Goal: Information Seeking & Learning: Learn about a topic

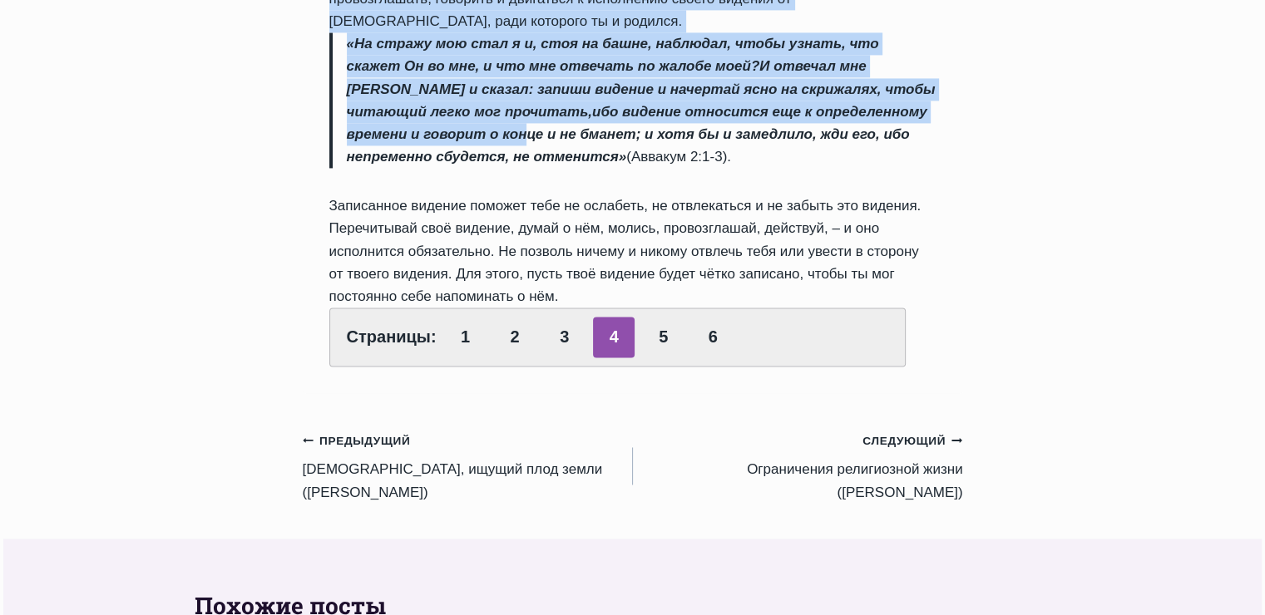
scroll to position [2245, 0]
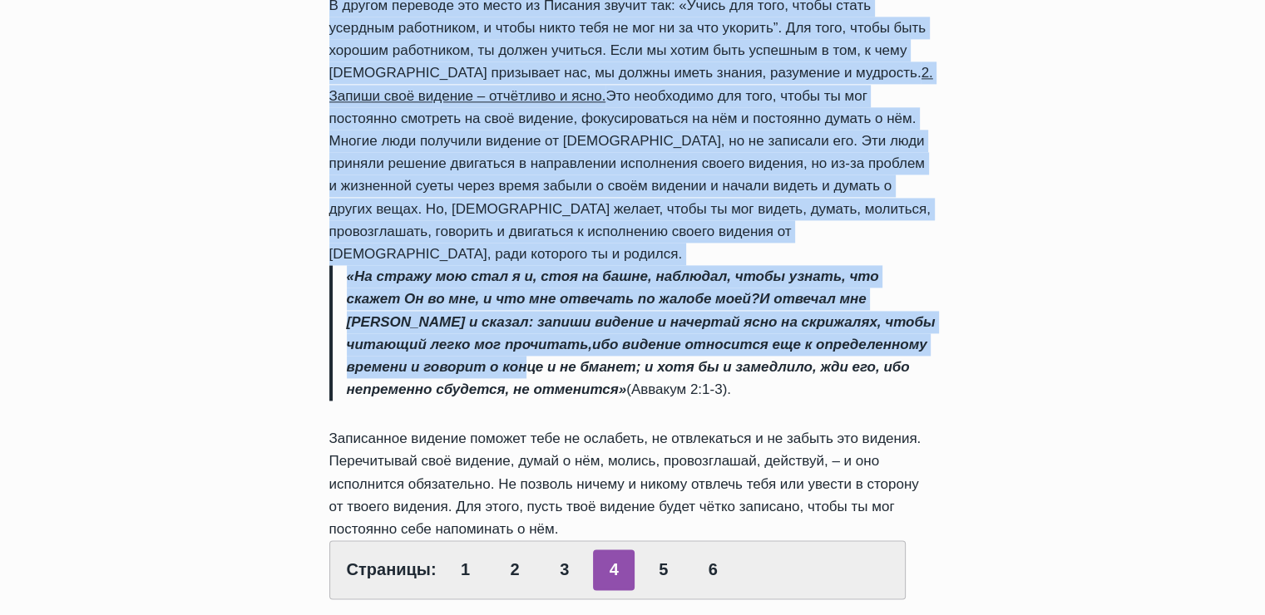
drag, startPoint x: 330, startPoint y: 154, endPoint x: 595, endPoint y: 466, distance: 409.3
copy div "Lor ip dolorsitamet cons adipi? E seddo eiusmodte incididun u laboreetdolorem a…"
click at [652, 550] on link "5" at bounding box center [664, 570] width 42 height 41
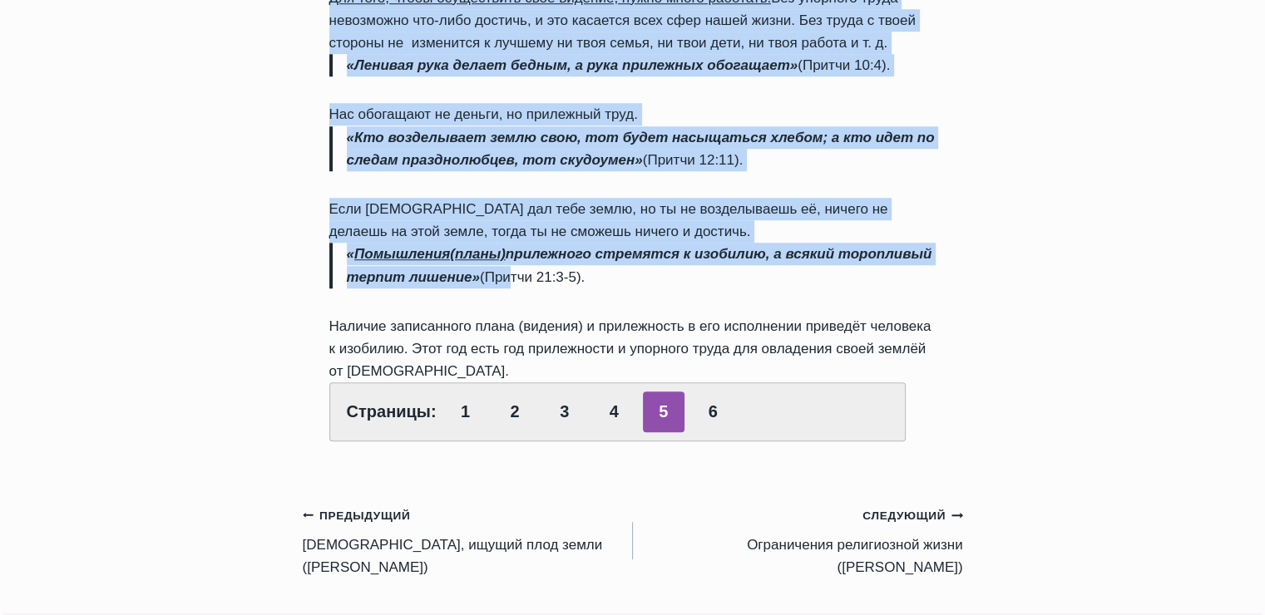
scroll to position [1164, 0]
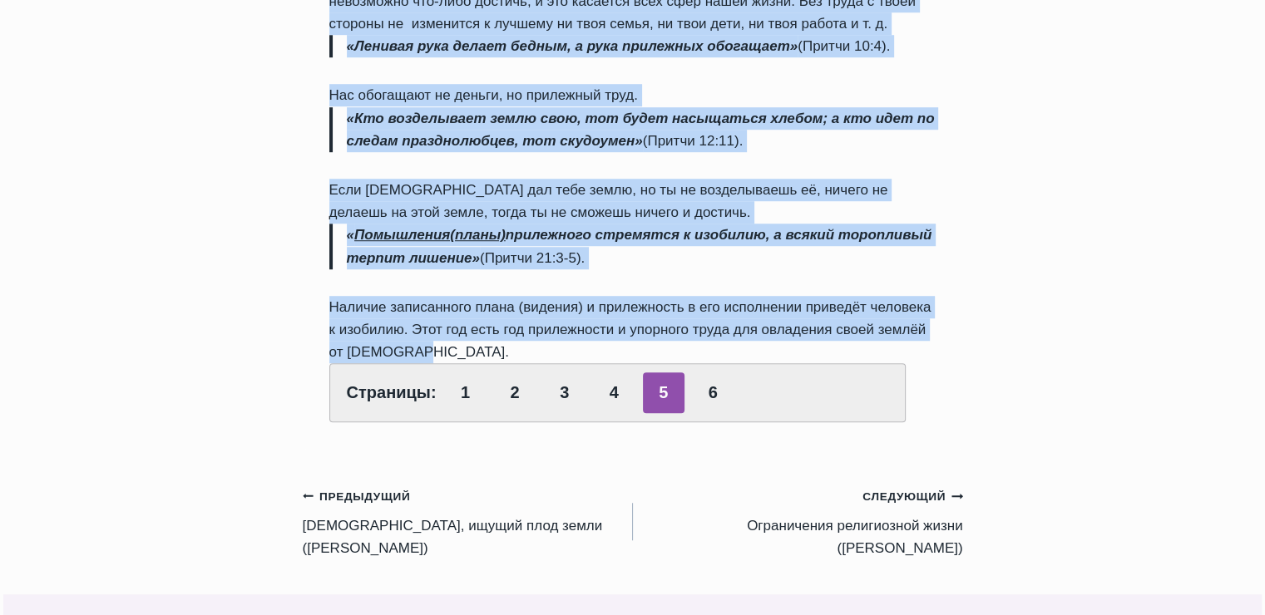
drag, startPoint x: 327, startPoint y: 155, endPoint x: 612, endPoint y: 378, distance: 361.9
copy div "3. Принимай каждое препятствие или оппозицию на твоём пути с правильным позитив…"
